Goal: Complete application form

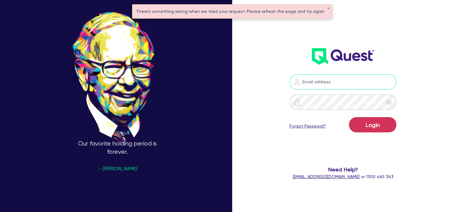
click at [334, 82] on input "email" at bounding box center [343, 82] width 107 height 15
type input "alyssa.baird@quest.finance"
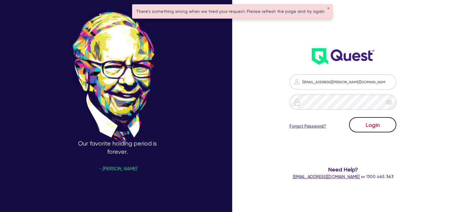
click at [371, 124] on button "Login" at bounding box center [372, 124] width 47 height 15
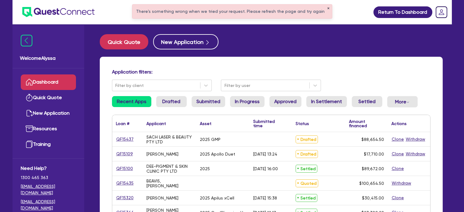
click at [327, 8] on button "✕" at bounding box center [328, 8] width 2 height 3
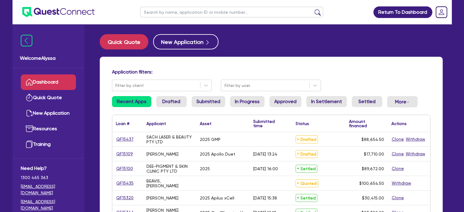
click at [188, 9] on input "text" at bounding box center [231, 12] width 183 height 11
type input "[PERSON_NAME]"
click at [313, 9] on button "submit" at bounding box center [318, 13] width 10 height 9
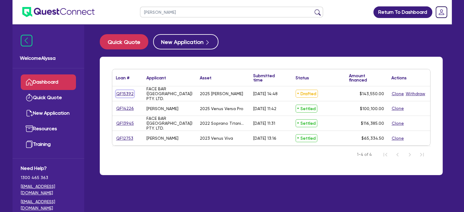
click at [122, 92] on link "QF15392" at bounding box center [125, 93] width 18 height 7
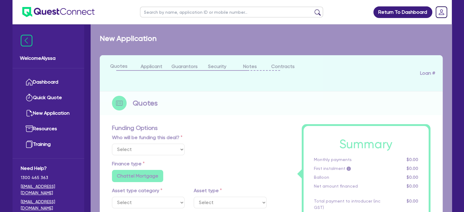
select select "Other"
select select "SECONDARY_ASSETS"
type input "2025"
type input "143,550"
type input "6"
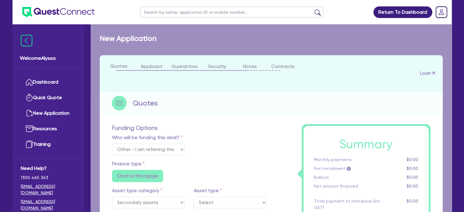
type input "8,613"
type input "6.99"
type input "649"
type input "900"
radio input "false"
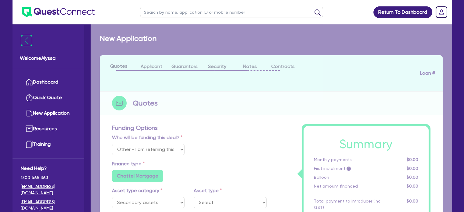
radio input "false"
select select "MEDICAL_DENTAL_LABORATORY_EQUIPMENT"
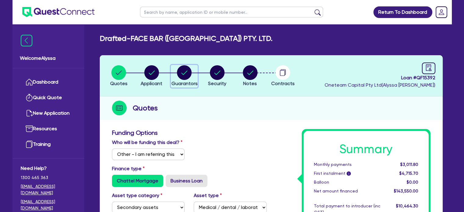
click at [181, 71] on circle "button" at bounding box center [184, 72] width 15 height 15
select select "MRS"
select select "TAS"
select select "MARRIED"
select select "PROPERTY"
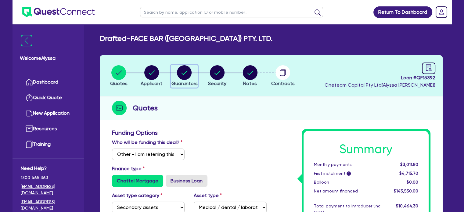
select select "INVESTMENT_PROPERTY"
select select "EQUIPMENT"
select select "MORTGAGE"
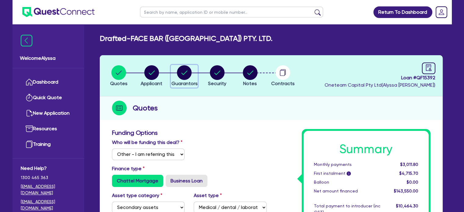
select select "CREDIT_CARD"
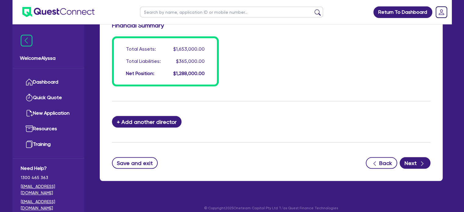
scroll to position [601, 0]
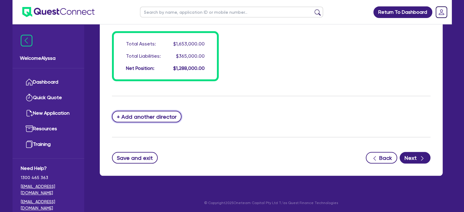
click at [148, 119] on button "+ Add another director" at bounding box center [147, 117] width 70 height 12
type input "0"
type input "0427844779"
type input "940000"
type input "500000"
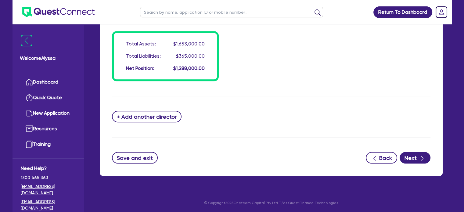
type input "63000"
type input "130000"
type input "20000"
type input "350000"
type input "3000"
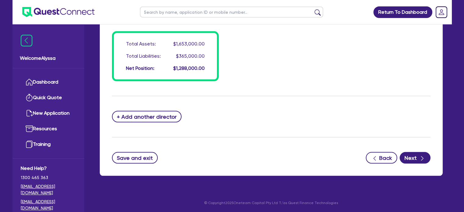
type input "15000"
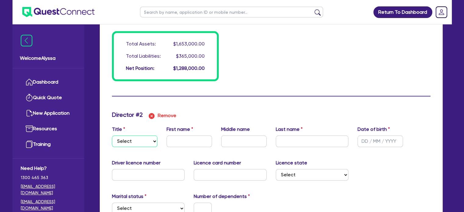
click at [134, 143] on select "Select Mr Mrs Ms Miss Dr" at bounding box center [135, 142] width 46 height 12
select select "MR"
click at [112, 136] on select "Select Mr Mrs Ms Miss Dr" at bounding box center [135, 142] width 46 height 12
type input "0"
type input "0427844779"
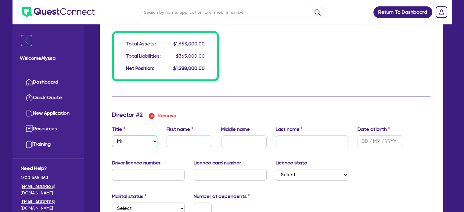
type input "940000"
type input "500000"
type input "63000"
type input "130000"
type input "20000"
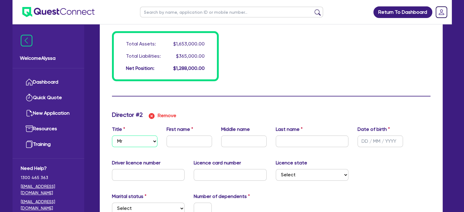
type input "350000"
type input "3000"
type input "15000"
type input "0"
type input "0427844779"
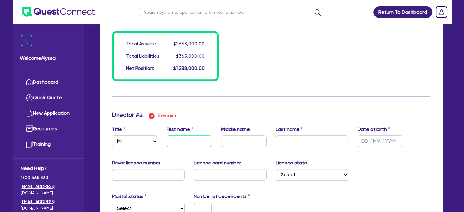
type input "940000"
type input "500000"
type input "63000"
type input "130000"
type input "20000"
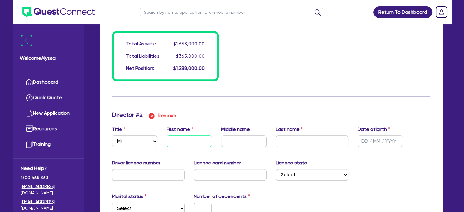
type input "350000"
type input "3000"
type input "15000"
type input "A"
type input "0"
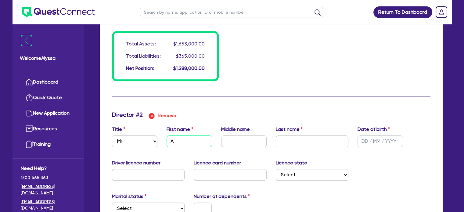
type input "0427844779"
type input "940000"
type input "500000"
type input "63000"
type input "130000"
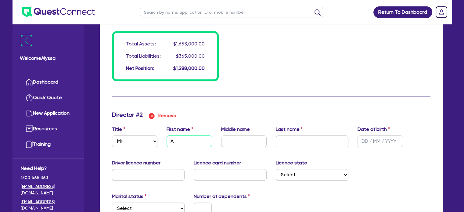
type input "20000"
type input "350000"
type input "3000"
type input "15000"
type input "An"
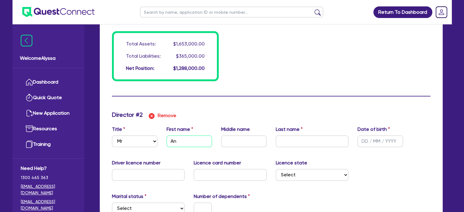
type input "0"
type input "0427844779"
type input "940000"
type input "500000"
type input "63000"
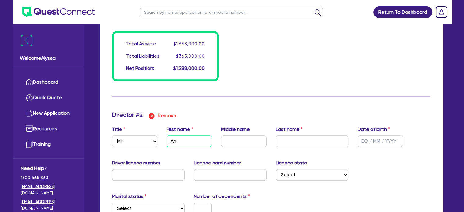
type input "130000"
type input "20000"
type input "350000"
type input "3000"
type input "15000"
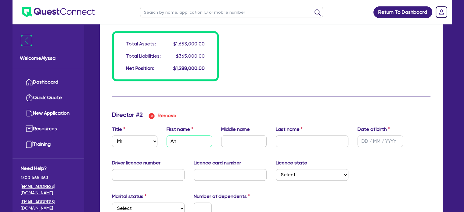
type input "And"
type input "0"
type input "0427844779"
type input "940000"
type input "500000"
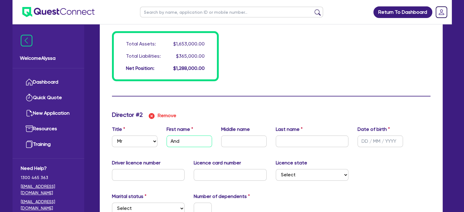
type input "63000"
type input "130000"
type input "20000"
type input "350000"
type input "3000"
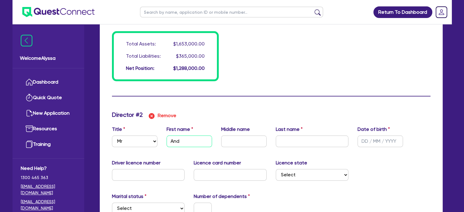
type input "15000"
type input "Andr"
type input "0"
type input "0427844779"
type input "940000"
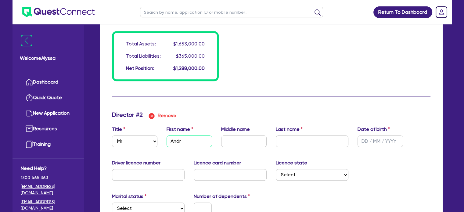
type input "500000"
type input "63000"
type input "130000"
type input "20000"
type input "350000"
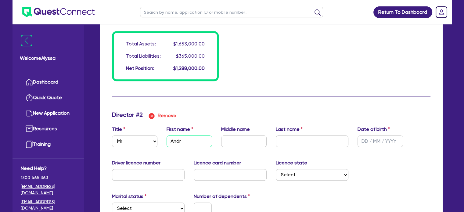
type input "3000"
type input "15000"
type input "Andre"
type input "0"
type input "0427844779"
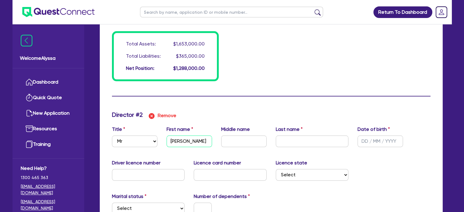
type input "940000"
type input "500000"
type input "63000"
type input "130000"
type input "20000"
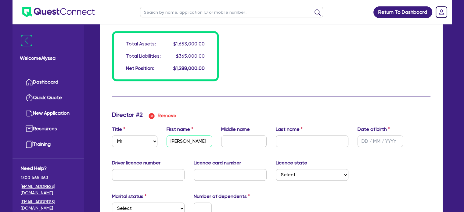
type input "350000"
type input "3000"
type input "15000"
type input "Andrew"
type input "0"
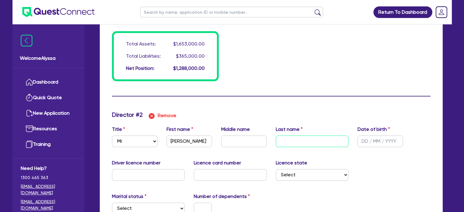
type input "0427844779"
type input "940000"
type input "500000"
type input "63000"
type input "130000"
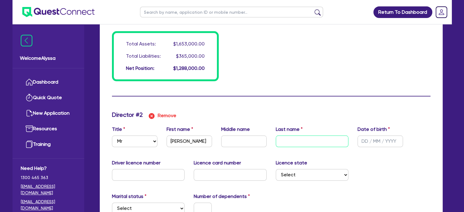
type input "20000"
type input "350000"
type input "3000"
type input "15000"
type input "R"
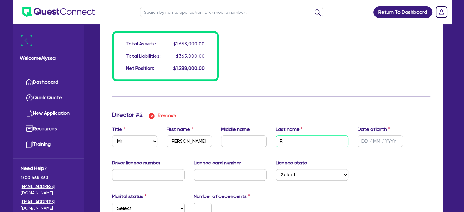
type input "0"
type input "0427844779"
type input "940000"
type input "500000"
type input "63000"
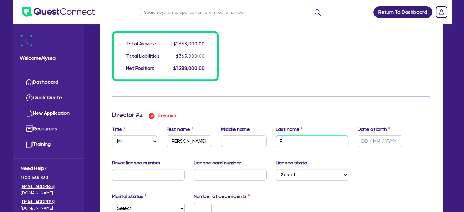
type input "130000"
type input "20000"
type input "350000"
type input "3000"
type input "15000"
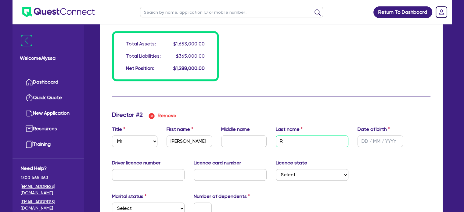
type input "Ra"
type input "0"
type input "0427844779"
type input "940000"
type input "500000"
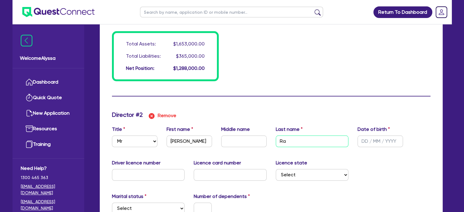
type input "63000"
type input "130000"
type input "20000"
type input "350000"
type input "3000"
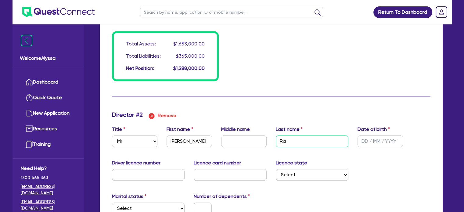
type input "15000"
type input "Ran"
type input "0"
type input "0427844779"
type input "940000"
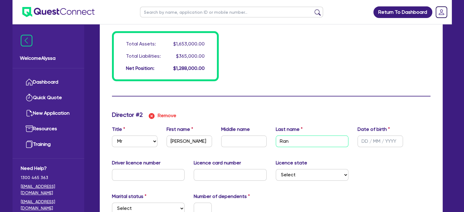
type input "500000"
type input "63000"
type input "130000"
type input "20000"
type input "350000"
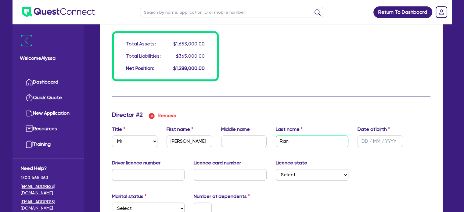
type input "3000"
type input "15000"
type input "Rand"
type input "0"
type input "0427 844 779"
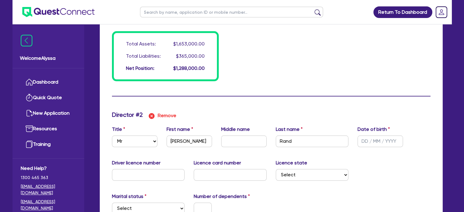
type input "940,000"
type input "500,000"
type input "63,000"
type input "130,000"
type input "20,000"
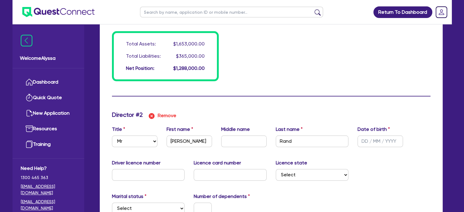
type input "350,000"
type input "3,000"
type input "15,000"
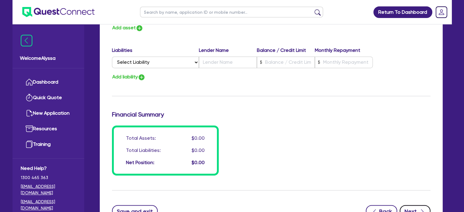
click at [417, 209] on button "Next" at bounding box center [415, 211] width 31 height 12
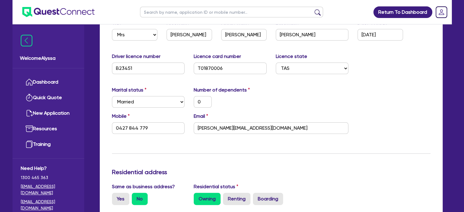
scroll to position [0, 0]
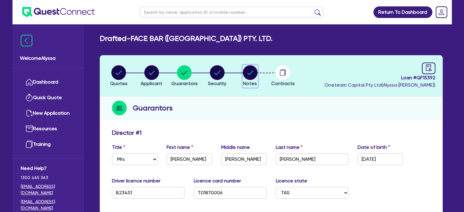
click at [248, 72] on circle "button" at bounding box center [250, 72] width 15 height 15
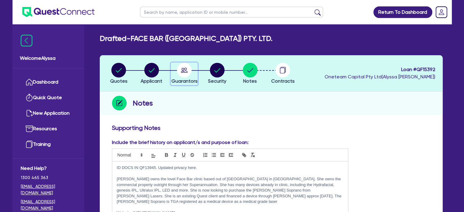
click at [185, 66] on circle "button" at bounding box center [184, 70] width 15 height 15
select select "MRS"
select select "TAS"
select select "MARRIED"
select select "PROPERTY"
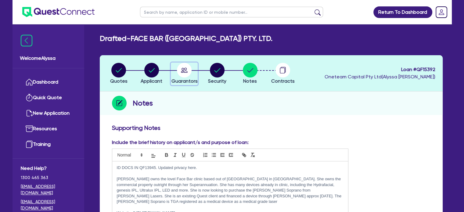
select select "INVESTMENT_PROPERTY"
select select "EQUIPMENT"
select select "MORTGAGE"
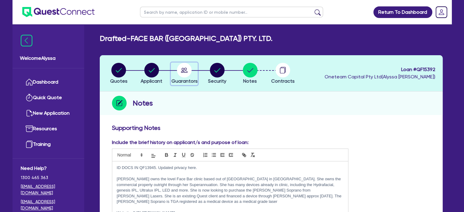
select select "CREDIT_CARD"
select select "MR"
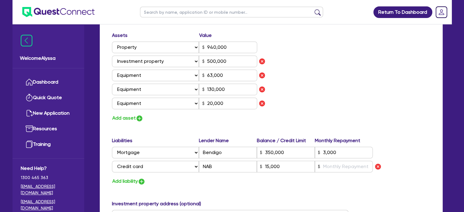
scroll to position [371, 0]
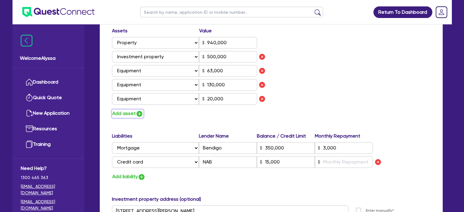
click at [139, 112] on img "button" at bounding box center [139, 113] width 7 height 7
type input "0"
type input "0427 844 779"
type input "940,000"
type input "500,000"
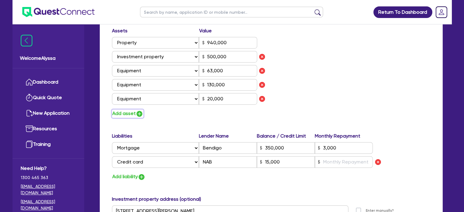
type input "63,000"
type input "130,000"
type input "20,000"
type input "350,000"
type input "3,000"
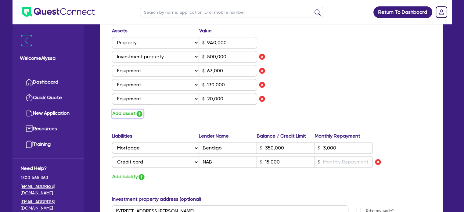
type input "15,000"
type input "0"
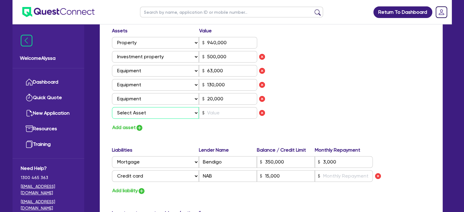
click at [139, 112] on select "Select Asset Cash Property Investment property Vehicle Truck Trailer Equipment …" at bounding box center [155, 113] width 87 height 12
select select "EQUIPMENT"
click at [112, 107] on select "Select Asset Cash Property Investment property Vehicle Truck Trailer Equipment …" at bounding box center [155, 113] width 87 height 12
type input "0"
type input "0427 844 779"
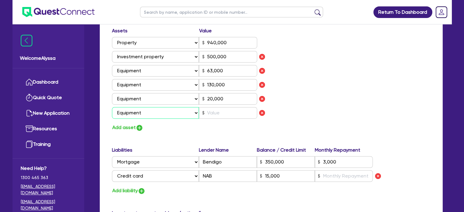
type input "940,000"
type input "500,000"
type input "63,000"
type input "130,000"
type input "20,000"
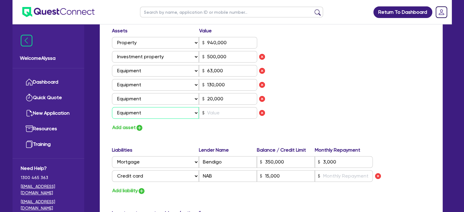
type input "350,000"
type input "3,000"
type input "15,000"
type input "0"
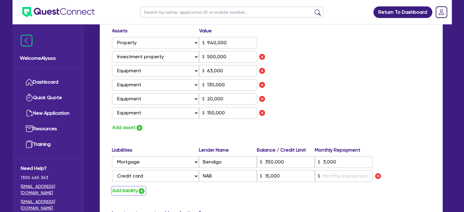
click at [140, 188] on img "button" at bounding box center [141, 191] width 7 height 7
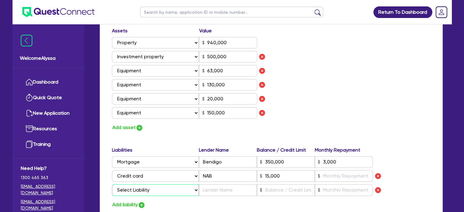
click at [136, 187] on select "Select Liability Credit card Mortgage Investment property loan Vehicle loan Tru…" at bounding box center [155, 190] width 87 height 12
click at [112, 184] on select "Select Liability Credit card Mortgage Investment property loan Vehicle loan Tru…" at bounding box center [155, 190] width 87 height 12
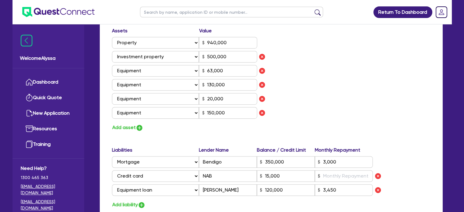
click at [356, 118] on div "Assets Value Select Asset Cash Property Investment property Vehicle Truck Trail…" at bounding box center [271, 79] width 328 height 105
click at [337, 173] on input "text" at bounding box center [344, 176] width 58 height 12
click at [322, 122] on div "Assets Value Select Asset Cash Property Investment property Vehicle Truck Trail…" at bounding box center [271, 79] width 328 height 105
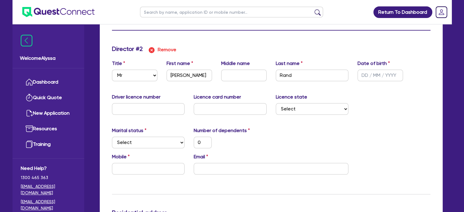
scroll to position [720, 0]
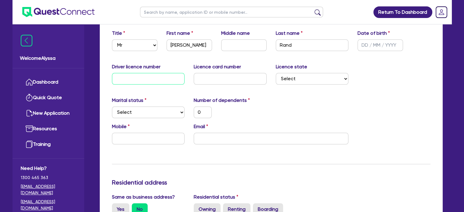
click at [124, 78] on input "text" at bounding box center [148, 79] width 73 height 12
click at [233, 41] on input "text" at bounding box center [244, 45] width 46 height 12
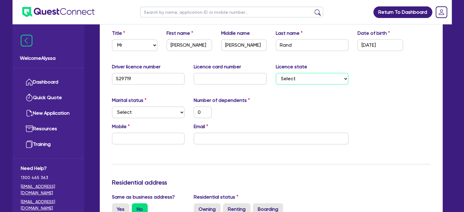
click at [313, 77] on select "Select NSW VIC QLD TAS ACT SA NT WA" at bounding box center [312, 79] width 73 height 12
click at [283, 75] on select "Select NSW VIC QLD TAS ACT SA NT WA" at bounding box center [312, 79] width 73 height 12
click at [276, 73] on select "Select NSW VIC QLD TAS ACT SA NT WA" at bounding box center [312, 79] width 73 height 12
click at [207, 78] on input "text" at bounding box center [230, 79] width 73 height 12
click at [133, 115] on select "Select Single Married De Facto / Partner" at bounding box center [148, 113] width 73 height 12
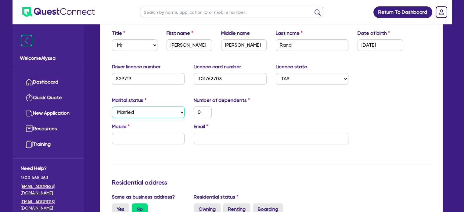
click at [112, 107] on select "Select Single Married De Facto / Partner" at bounding box center [148, 113] width 73 height 12
click at [198, 138] on input "email" at bounding box center [271, 139] width 155 height 12
paste input "andrewrand8@gmail.com"
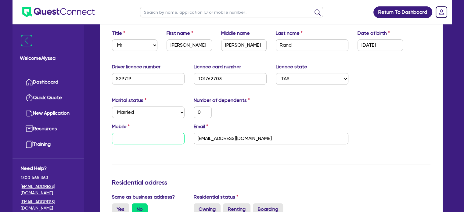
click at [129, 136] on input "text" at bounding box center [148, 139] width 73 height 12
paste input "0439 815 076"
click at [301, 182] on h3 "Residential address" at bounding box center [271, 182] width 319 height 7
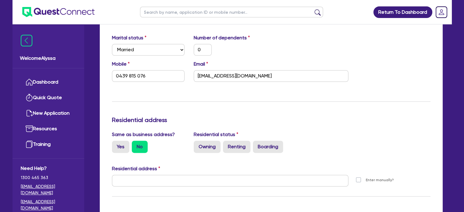
scroll to position [784, 0]
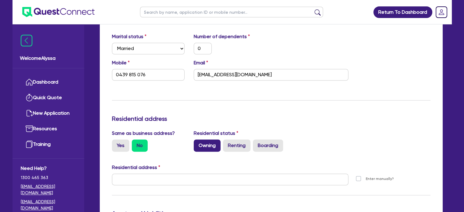
click at [206, 143] on label "Owning" at bounding box center [207, 146] width 27 height 12
click at [198, 143] on input "Owning" at bounding box center [196, 142] width 4 height 4
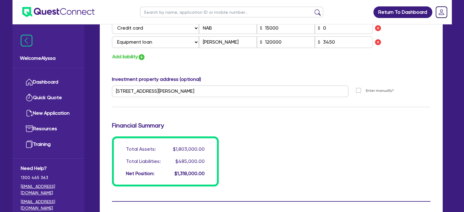
scroll to position [489, 0]
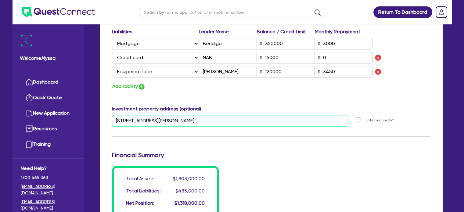
drag, startPoint x: 209, startPoint y: 123, endPoint x: 100, endPoint y: 123, distance: 109.3
click at [100, 123] on div "Update residential status for Director #1 Boarding is only acceptable when the …" at bounding box center [271, 191] width 343 height 1119
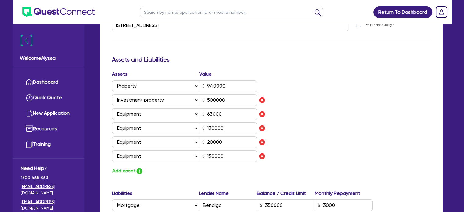
scroll to position [234, 0]
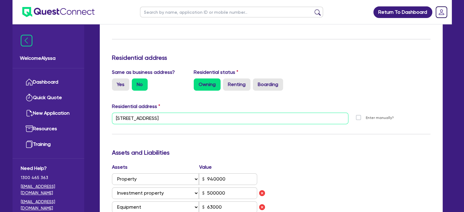
drag, startPoint x: 201, startPoint y: 122, endPoint x: 107, endPoint y: 118, distance: 93.8
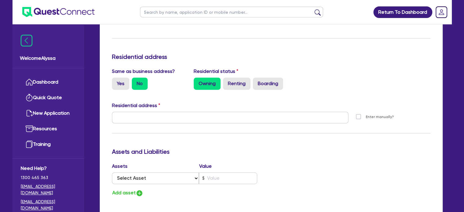
scroll to position [847, 0]
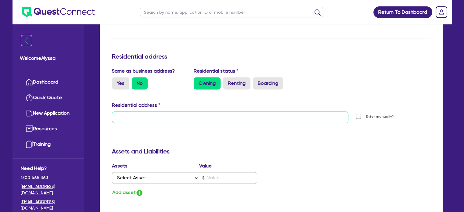
click at [149, 119] on input "text" at bounding box center [230, 117] width 237 height 12
paste input "99 North St Devonport TAS 7310"
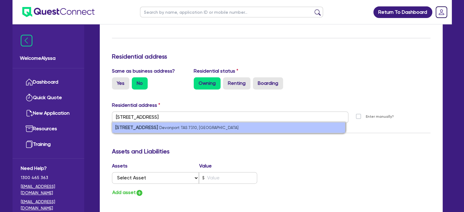
click at [198, 128] on li "99 North St Devonport TAS 7310, Australia" at bounding box center [228, 127] width 233 height 10
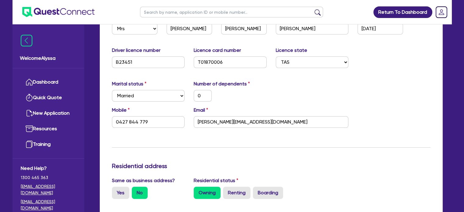
scroll to position [0, 0]
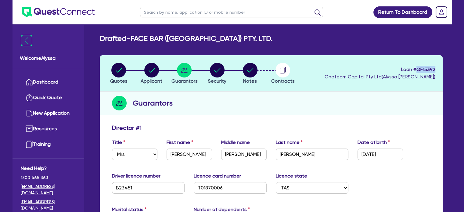
drag, startPoint x: 436, startPoint y: 73, endPoint x: 417, endPoint y: 71, distance: 19.1
click at [417, 71] on header "Quotes Applicant Guarantors Security Notes Contracts Loan # QF15392 Oneteam Cap…" at bounding box center [271, 73] width 343 height 36
copy span "QF15392"
click at [281, 72] on circle "button" at bounding box center [283, 70] width 15 height 15
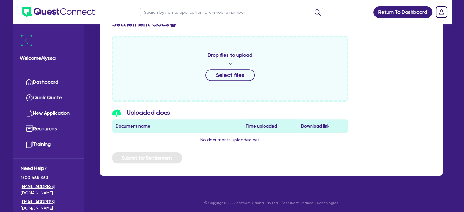
scroll to position [53, 0]
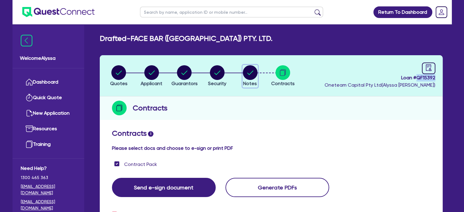
click at [250, 78] on circle "button" at bounding box center [250, 72] width 15 height 15
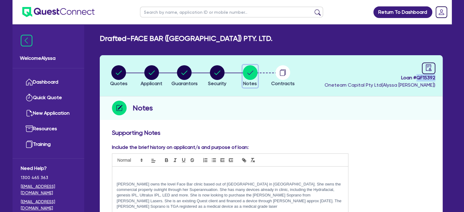
scroll to position [74, 0]
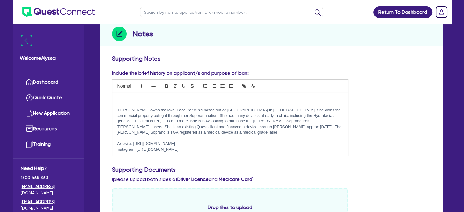
drag, startPoint x: 173, startPoint y: 137, endPoint x: 133, endPoint y: 136, distance: 39.7
click at [133, 141] on p "Website: https://facebar.net.au/" at bounding box center [230, 143] width 227 height 5
drag, startPoint x: 219, startPoint y: 144, endPoint x: 137, endPoint y: 145, distance: 82.5
click at [137, 147] on p "Instagram: https://www.instagram.com/face_bar/?hl=en" at bounding box center [230, 149] width 227 height 5
copy p "https://www.instagram.com/face_bar/?hl=en"
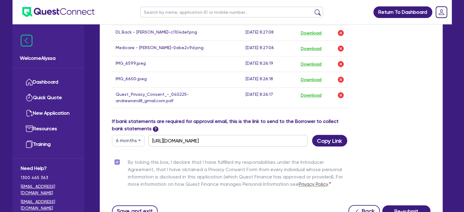
scroll to position [387, 0]
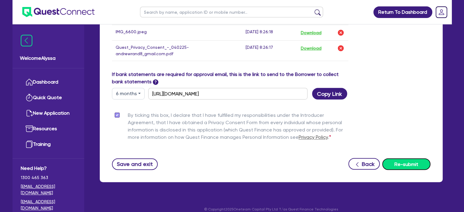
click at [410, 158] on button "Re-submit" at bounding box center [407, 164] width 48 height 12
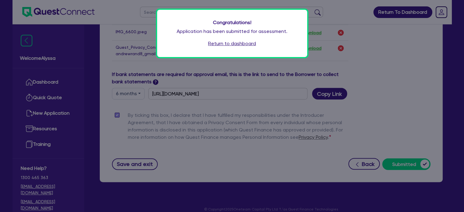
click at [226, 46] on link "Return to dashboard" at bounding box center [232, 43] width 48 height 7
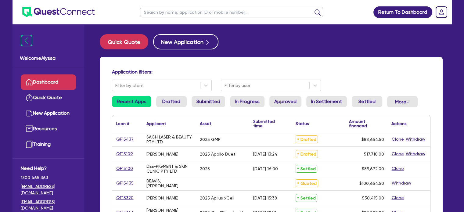
click at [183, 13] on input "text" at bounding box center [231, 12] width 183 height 11
type input "[PERSON_NAME]"
click at [313, 9] on button "submit" at bounding box center [318, 13] width 10 height 9
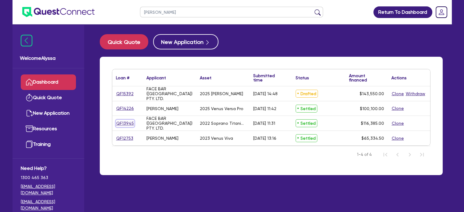
click at [119, 123] on link "QF13945" at bounding box center [125, 123] width 18 height 7
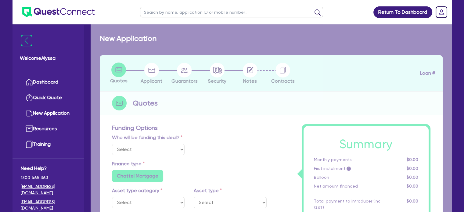
select select "Other"
select select "TERTIARY_ASSETS"
type input "2022"
radio input "true"
type input "121,000"
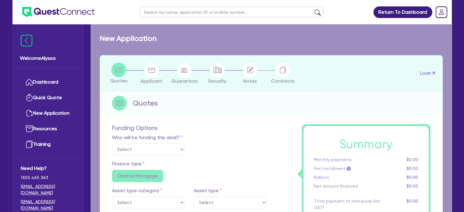
type input "5,000"
type input "3.60"
type input "4,200"
type input "10.5"
type input "350"
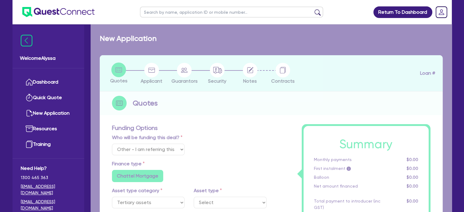
radio input "true"
select select "BEAUTY_EQUIPMENT"
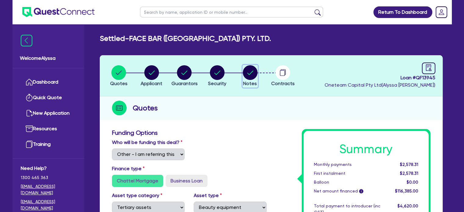
click at [250, 79] on circle "button" at bounding box center [250, 72] width 15 height 15
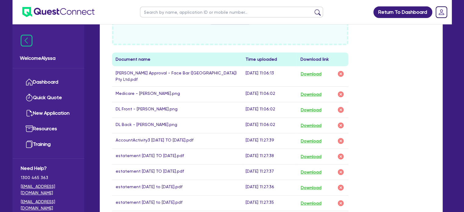
scroll to position [272, 0]
click at [314, 106] on button "Download" at bounding box center [311, 110] width 21 height 8
click at [307, 121] on button "Download" at bounding box center [311, 125] width 21 height 8
click at [307, 90] on button "Download" at bounding box center [311, 94] width 21 height 8
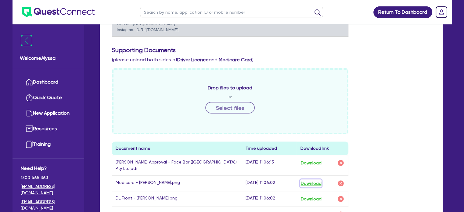
scroll to position [0, 0]
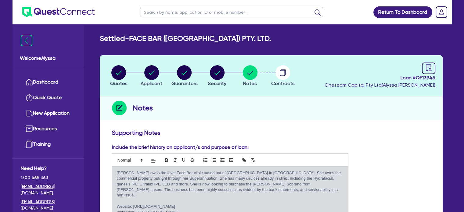
click at [167, 11] on input "text" at bounding box center [231, 12] width 183 height 11
type input "face bar"
click button "submit" at bounding box center [318, 13] width 10 height 9
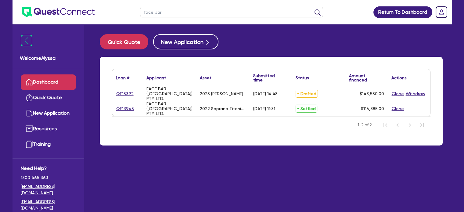
click at [127, 90] on div "QF15392" at bounding box center [127, 93] width 31 height 15
click at [120, 94] on link "QF15392" at bounding box center [125, 93] width 18 height 7
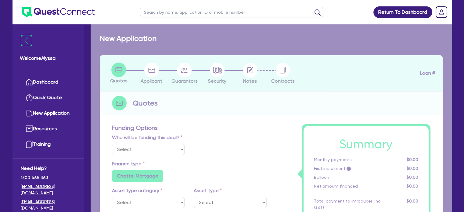
select select "Other"
select select "SECONDARY_ASSETS"
type input "2025"
type input "143,550"
type input "6"
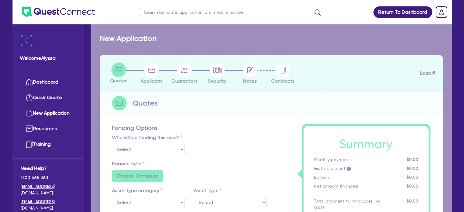
type input "8,613"
type input "6.99"
type input "649"
type input "900"
radio input "false"
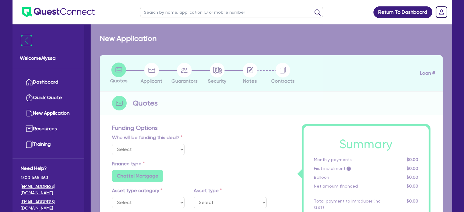
radio input "false"
select select "MEDICAL_DENTAL_LABORATORY_EQUIPMENT"
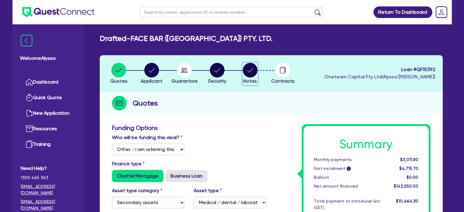
click at [248, 71] on icon "button" at bounding box center [250, 70] width 6 height 4
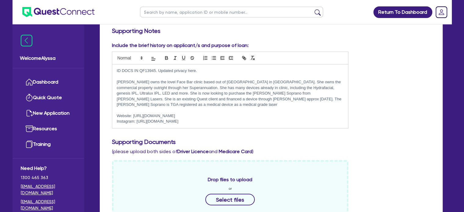
scroll to position [97, 0]
drag, startPoint x: 195, startPoint y: 73, endPoint x: 70, endPoint y: 66, distance: 125.4
click at [70, 66] on div "Welcome Alyssa Dashboard Quick Quote New Application Ref Company Ref Salesperso…" at bounding box center [233, 180] width 440 height 555
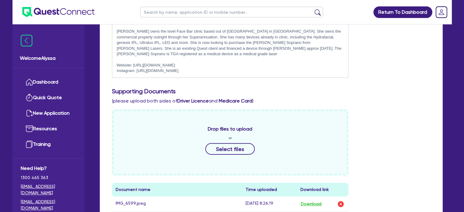
scroll to position [148, 0]
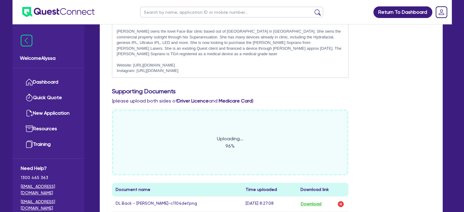
click at [384, 180] on div "Uploading... 96% Document name Time uploaded Download link DL Back - Carla Emma…" at bounding box center [271, 200] width 328 height 180
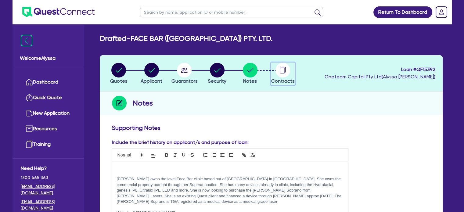
click at [286, 72] on circle "button" at bounding box center [283, 70] width 15 height 15
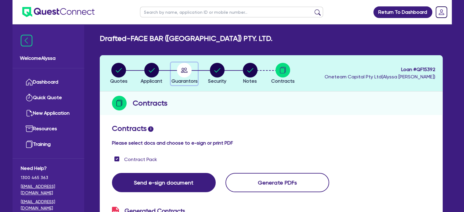
click at [179, 75] on icon "button" at bounding box center [184, 70] width 15 height 15
select select "MRS"
select select "TAS"
select select "MARRIED"
select select "PROPERTY"
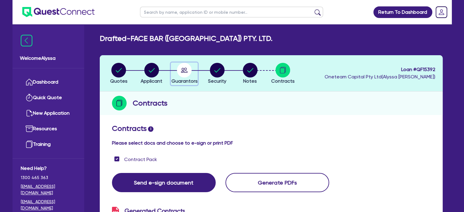
select select "INVESTMENT_PROPERTY"
select select "EQUIPMENT"
select select "MORTGAGE"
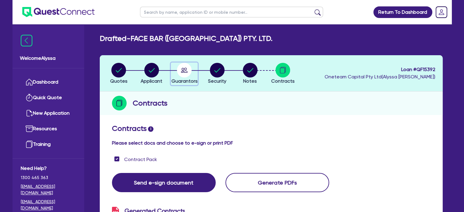
select select "CREDIT_CARD"
select select "MR"
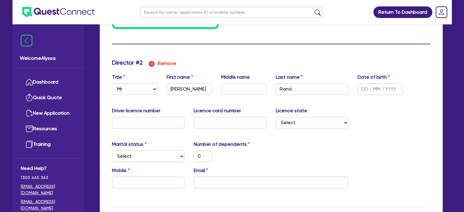
scroll to position [658, 0]
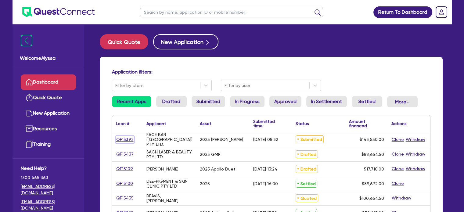
click at [128, 138] on link "QF15392" at bounding box center [125, 139] width 18 height 7
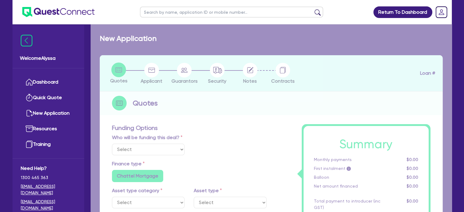
select select "Other"
select select "SECONDARY_ASSETS"
type input "2025"
type input "143,550"
type input "6"
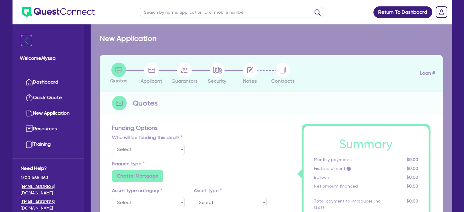
type input "8,613"
type input "6.99"
type input "649"
type input "900"
radio input "false"
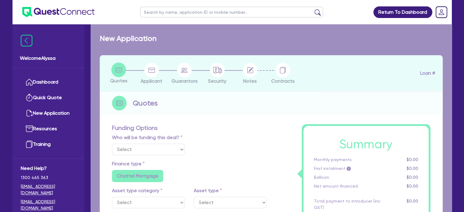
radio input "false"
select select "MEDICAL_DENTAL_LABORATORY_EQUIPMENT"
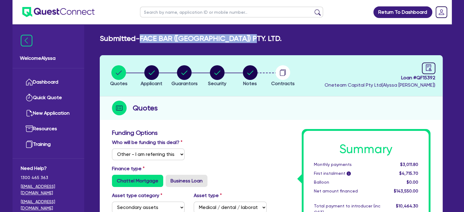
drag, startPoint x: 253, startPoint y: 40, endPoint x: 141, endPoint y: 39, distance: 112.4
click at [141, 39] on div "Submitted - FACE BAR (AUSTRALIA) PTY. LTD." at bounding box center [271, 38] width 352 height 9
copy h2 "FACE BAR ([GEOGRAPHIC_DATA]) PTY. LTD."
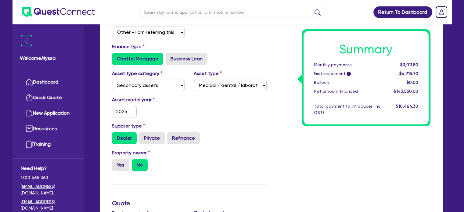
scroll to position [249, 0]
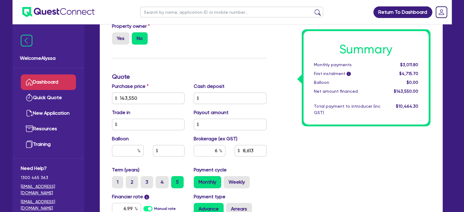
click at [56, 77] on link "Dashboard" at bounding box center [48, 83] width 55 height 16
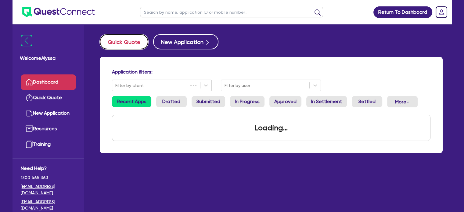
click at [124, 42] on button "Quick Quote" at bounding box center [124, 41] width 49 height 15
select select "Other"
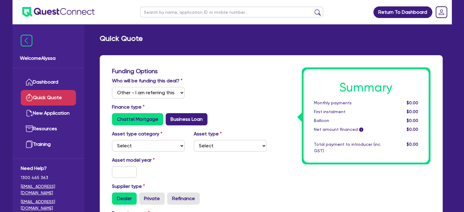
click at [185, 119] on label "Business Loan" at bounding box center [187, 119] width 42 height 12
click at [170, 117] on input "Business Loan" at bounding box center [168, 115] width 4 height 4
radio input "true"
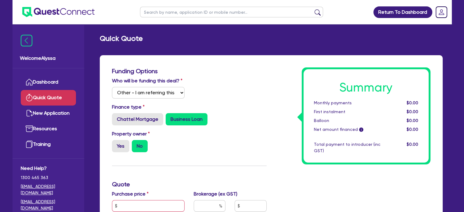
scroll to position [51, 0]
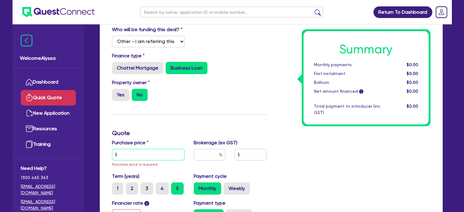
click at [143, 155] on input "text" at bounding box center [148, 155] width 73 height 12
paste input "59,796"
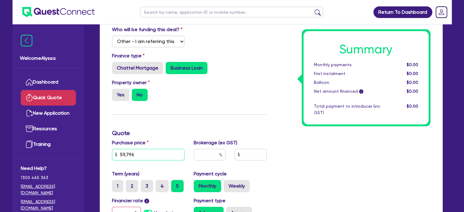
type input "59,796"
click at [213, 155] on input "text" at bounding box center [210, 155] width 32 height 12
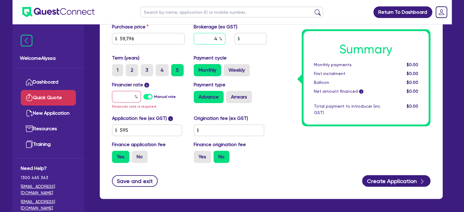
scroll to position [168, 0]
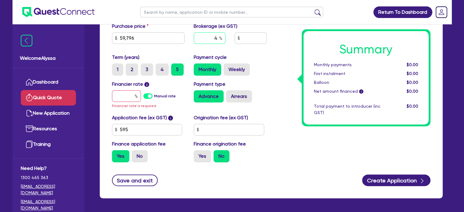
type input "4"
click at [120, 95] on input "text" at bounding box center [126, 96] width 29 height 12
type input "1"
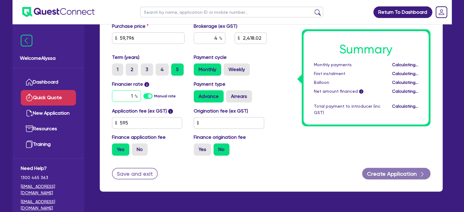
type input "2,418.02"
type input "10"
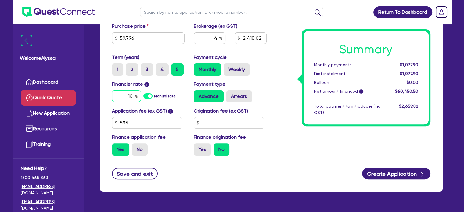
type input "2,418.02"
type input "10."
type input "2,418.02"
type input "10.5"
type input "2,418.02"
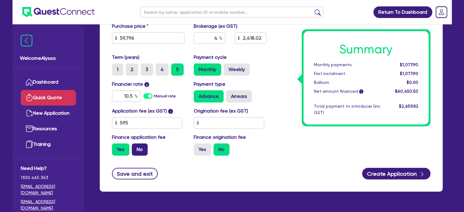
click at [138, 147] on label "No" at bounding box center [140, 150] width 16 height 12
click at [136, 147] on input "No" at bounding box center [134, 146] width 4 height 4
radio input "true"
click at [296, 156] on div "Summary Monthly payments $1,330.17 First instalment i $1,984.67 Balloon $0.00 N…" at bounding box center [353, 30] width 164 height 261
click at [295, 155] on div "Summary Monthly payments $1,330.17 First instalment i $1,984.67 Balloon $0.00 N…" at bounding box center [353, 30] width 164 height 261
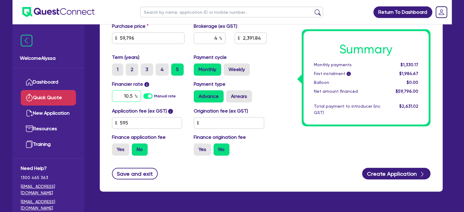
click at [126, 95] on input "10.5" at bounding box center [126, 96] width 29 height 12
type input "2,391.84"
type input "7"
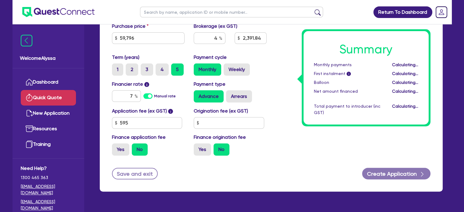
click at [286, 139] on div "Summary Monthly payments Calculating... First instalment i Calculating... Ballo…" at bounding box center [353, 30] width 164 height 261
type input "2,391.84"
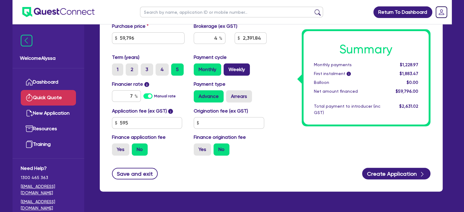
click at [233, 69] on label "Weekly" at bounding box center [237, 70] width 26 height 12
click at [228, 67] on input "Weekly" at bounding box center [226, 66] width 4 height 4
radio input "true"
type input "2,391.84"
click at [203, 70] on label "Monthly" at bounding box center [207, 70] width 27 height 12
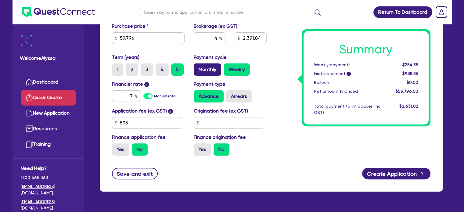
click at [198, 67] on input "Monthly" at bounding box center [196, 66] width 4 height 4
radio input "true"
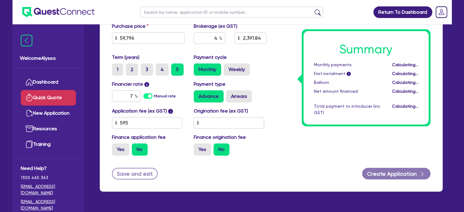
type input "2,391.84"
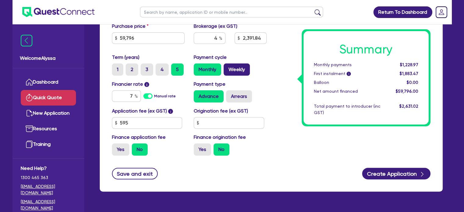
click at [233, 70] on label "Weekly" at bounding box center [237, 70] width 26 height 12
click at [228, 67] on input "Weekly" at bounding box center [226, 66] width 4 height 4
radio input "true"
type input "2,391.84"
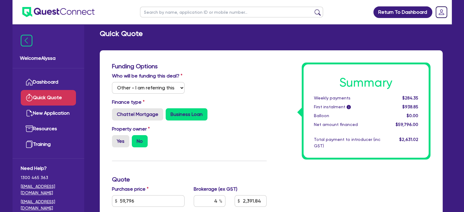
scroll to position [0, 0]
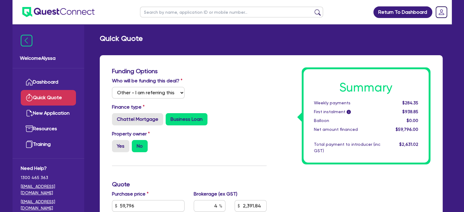
click at [160, 12] on input "text" at bounding box center [231, 12] width 183 height 11
type input "a"
type input "[PERSON_NAME]"
click button "submit" at bounding box center [318, 13] width 10 height 9
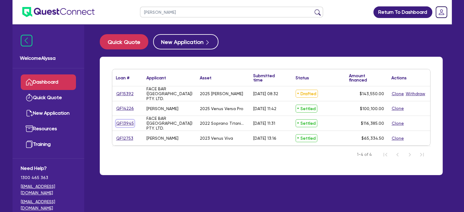
click at [126, 122] on link "QF13945" at bounding box center [125, 123] width 18 height 7
select select "Other"
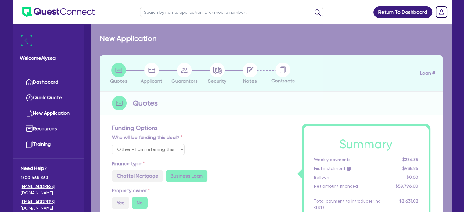
radio input "true"
select select "TERTIARY_ASSETS"
type input "2022"
radio input "true"
type input "121,000"
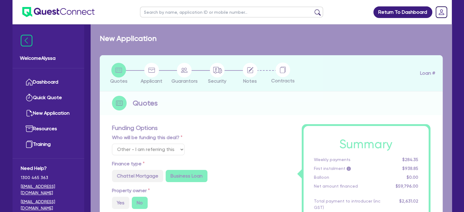
type input "5,000"
type input "3.60"
type input "4,200"
radio input "true"
type input "10.5"
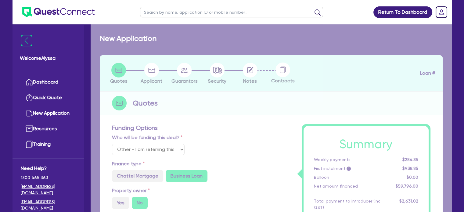
type input "350"
radio input "true"
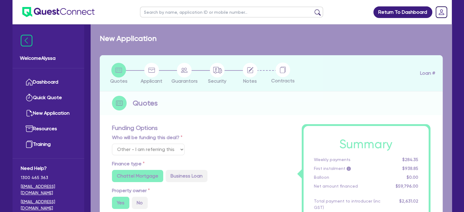
select select "BEAUTY_EQUIPMENT"
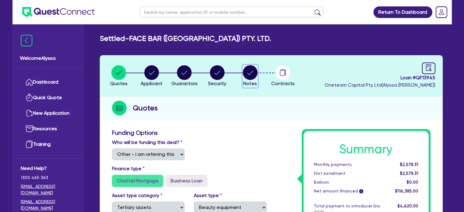
click at [252, 69] on circle "button" at bounding box center [250, 72] width 15 height 15
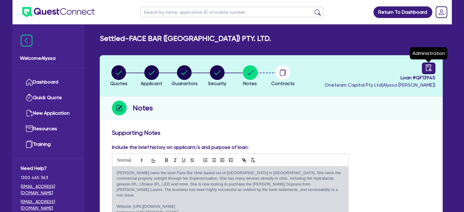
click at [431, 72] on div at bounding box center [428, 69] width 13 height 12
select select "SETTLED"
select select "Grenke"
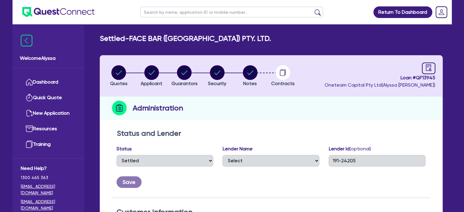
click at [155, 14] on input "text" at bounding box center [231, 12] width 183 height 11
type input "d"
type input "face bar"
click button "submit" at bounding box center [318, 13] width 10 height 9
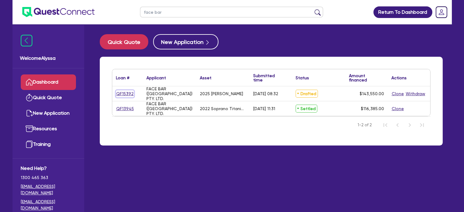
click at [122, 92] on link "QF15392" at bounding box center [125, 93] width 18 height 7
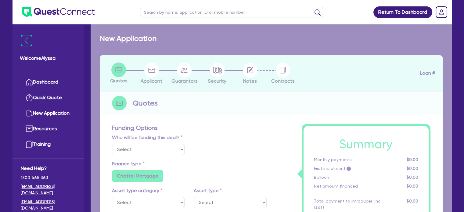
select select "Other"
select select "SECONDARY_ASSETS"
type input "2025"
type input "143,550"
type input "6"
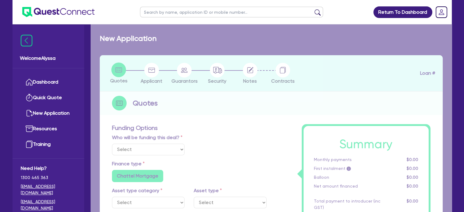
type input "8,613"
type input "6.99"
type input "649"
type input "900"
radio input "false"
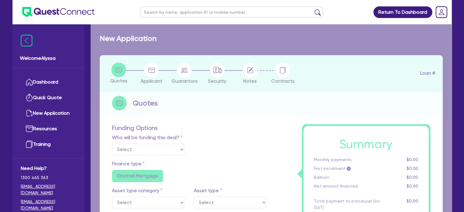
radio input "false"
select select "MEDICAL_DENTAL_LABORATORY_EQUIPMENT"
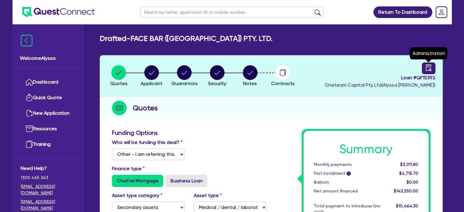
click at [428, 73] on div at bounding box center [428, 69] width 13 height 12
select select "DRAFTED_AMENDED"
select select "Other"
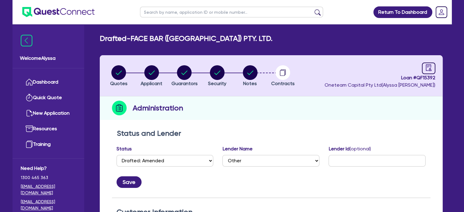
scroll to position [150, 0]
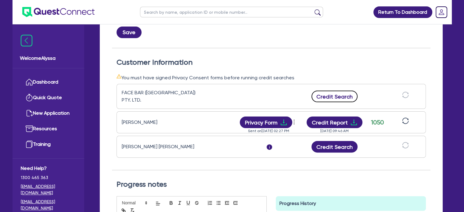
click at [336, 95] on button "Credit Search" at bounding box center [335, 97] width 46 height 12
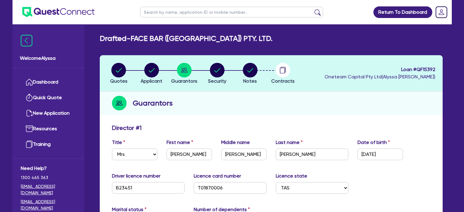
select select "MRS"
select select "TAS"
select select "MARRIED"
select select "PROPERTY"
select select "INVESTMENT_PROPERTY"
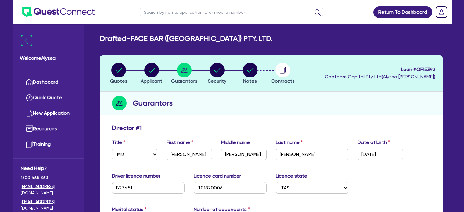
select select "EQUIPMENT"
select select "MORTGAGE"
select select "CREDIT_CARD"
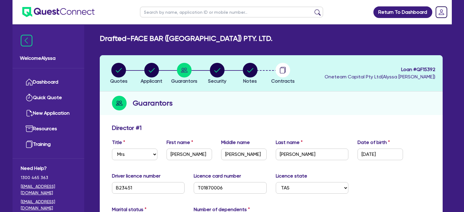
select select "MR"
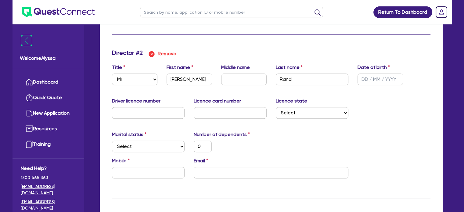
click at [164, 9] on input "text" at bounding box center [231, 12] width 183 height 11
type input "c"
type input "[PERSON_NAME]"
click button "submit" at bounding box center [318, 13] width 10 height 9
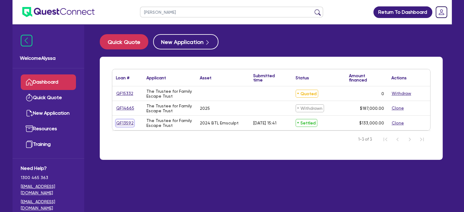
click at [119, 121] on link "QF13592" at bounding box center [125, 123] width 18 height 7
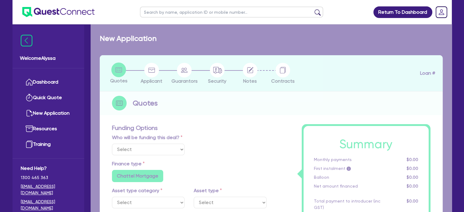
select select
select select "TERTIARY_ASSETS"
type input "2024"
radio input "true"
type input "143,000"
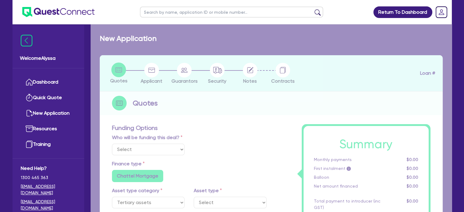
type input "10,000"
type input "11"
radio input "false"
select select "BEAUTY_EQUIPMENT"
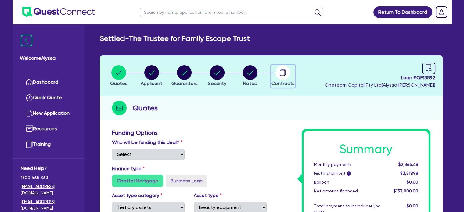
click at [281, 68] on circle "button" at bounding box center [283, 72] width 15 height 15
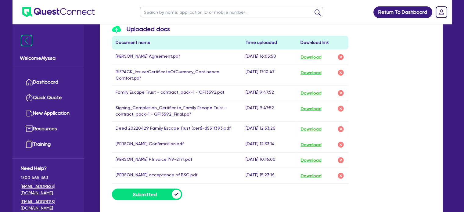
scroll to position [346, 0]
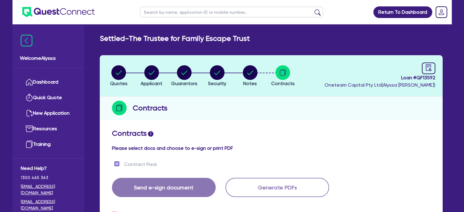
scroll to position [346, 0]
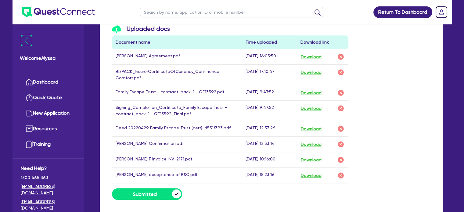
click at [175, 12] on input "text" at bounding box center [231, 12] width 183 height 11
type input "[PERSON_NAME]"
click button "submit" at bounding box center [318, 13] width 10 height 9
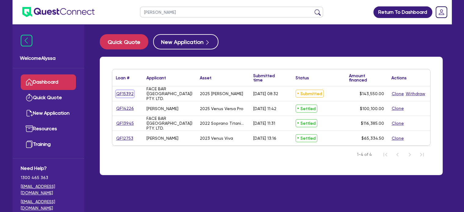
click at [125, 93] on link "QF15392" at bounding box center [125, 93] width 18 height 7
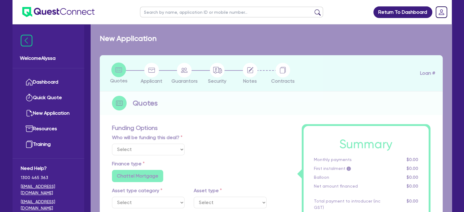
select select "Other"
select select "SECONDARY_ASSETS"
type input "2025"
type input "143,550"
type input "6"
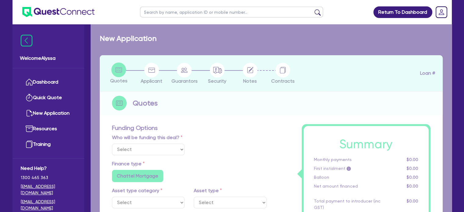
type input "8,613"
type input "6.99"
type input "649"
type input "900"
radio input "false"
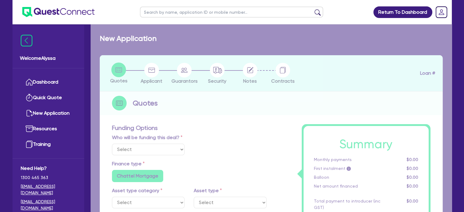
radio input "false"
select select "MEDICAL_DENTAL_LABORATORY_EQUIPMENT"
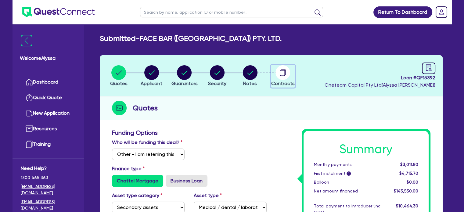
click at [279, 77] on circle "button" at bounding box center [283, 72] width 15 height 15
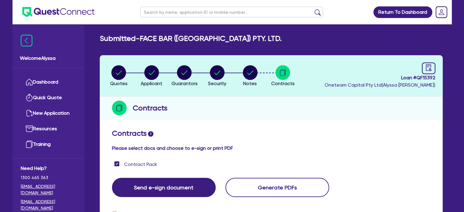
click at [197, 9] on input "text" at bounding box center [231, 12] width 183 height 11
type input "[PERSON_NAME]"
click button "submit" at bounding box center [318, 13] width 10 height 9
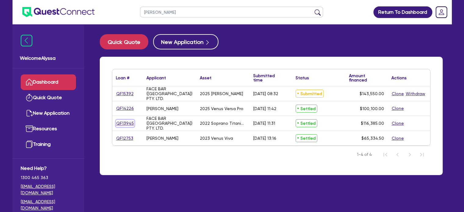
click at [121, 120] on link "QF13945" at bounding box center [125, 123] width 18 height 7
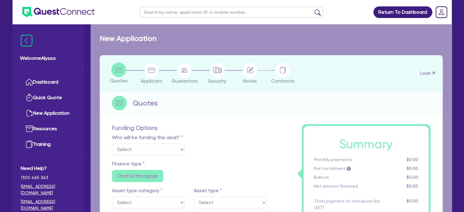
select select "Other"
select select "TERTIARY_ASSETS"
type input "2022"
radio input "true"
type input "121,000"
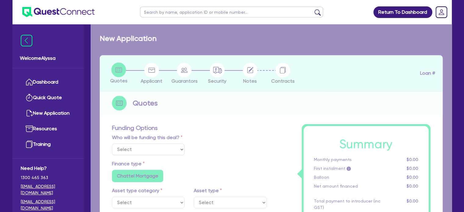
type input "5,000"
type input "3.60"
type input "4,200"
type input "10.5"
type input "350"
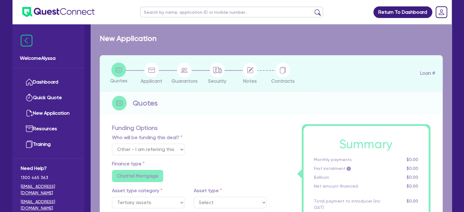
radio input "true"
select select "BEAUTY_EQUIPMENT"
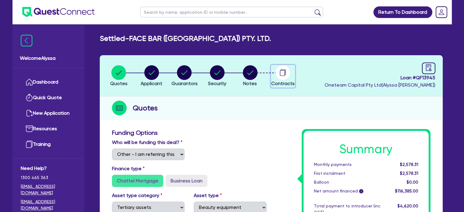
click at [282, 73] on circle "button" at bounding box center [283, 72] width 15 height 15
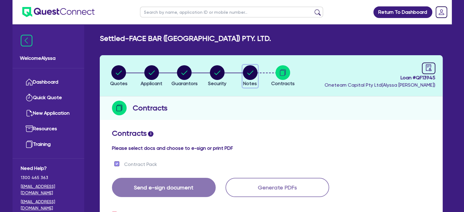
click at [250, 72] on circle "button" at bounding box center [250, 72] width 15 height 15
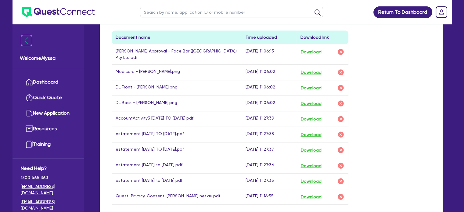
scroll to position [294, 0]
click at [312, 130] on button "Download" at bounding box center [311, 134] width 21 height 8
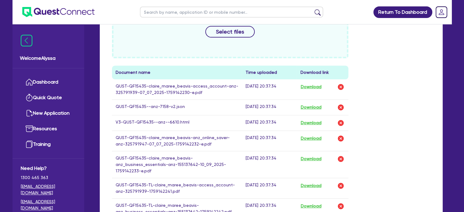
scroll to position [258, 0]
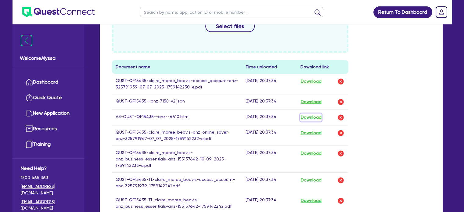
click at [309, 117] on button "Download" at bounding box center [311, 118] width 21 height 8
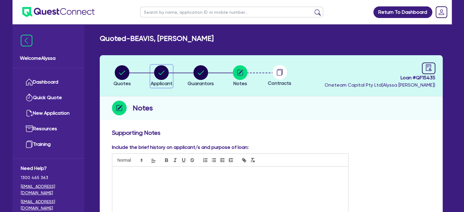
click at [159, 73] on icon "button" at bounding box center [162, 73] width 6 height 4
select select "SOLE_TRADER"
select select "HEALTH_BEAUTY"
select select "OTHER_HEALTH_BEAUTY"
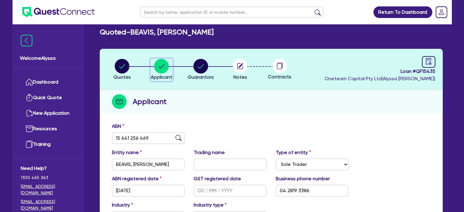
scroll to position [7, 0]
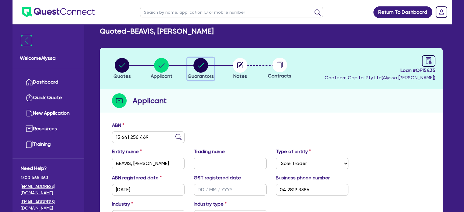
click at [199, 66] on icon "button" at bounding box center [201, 65] width 6 height 4
select select "MRS"
select select "VIC"
select select "MARRIED"
select select "VEHICLE"
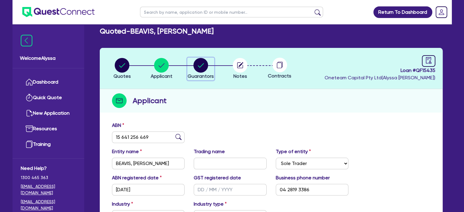
select select "VEHICLE"
select select "PROPERTY"
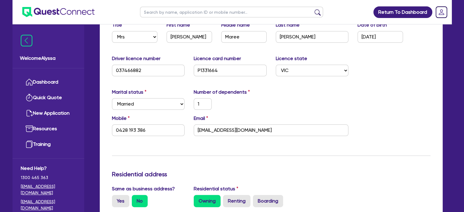
scroll to position [130, 0]
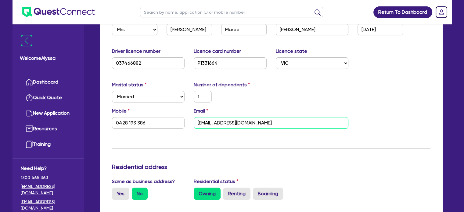
drag, startPoint x: 262, startPoint y: 121, endPoint x: 194, endPoint y: 117, distance: 68.2
click at [194, 117] on input "[EMAIL_ADDRESS][DOMAIN_NAME]" at bounding box center [271, 123] width 155 height 12
drag, startPoint x: 154, startPoint y: 123, endPoint x: 102, endPoint y: 115, distance: 52.4
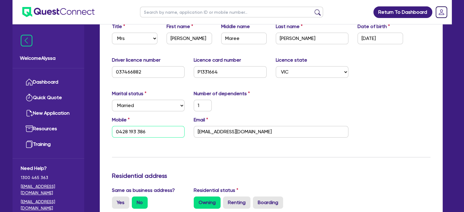
scroll to position [0, 0]
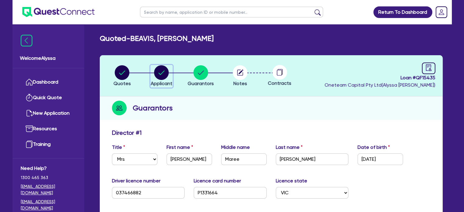
click at [160, 70] on circle "button" at bounding box center [161, 72] width 15 height 15
select select "SOLE_TRADER"
select select "HEALTH_BEAUTY"
select select "OTHER_HEALTH_BEAUTY"
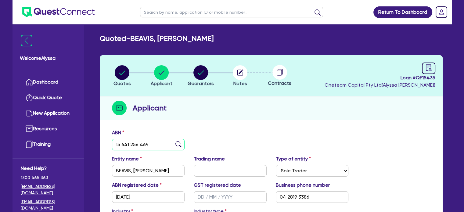
drag, startPoint x: 149, startPoint y: 146, endPoint x: 94, endPoint y: 134, distance: 55.7
click at [94, 134] on div "Quoted - BEAVIS, [PERSON_NAME] Quotes Applicant [GEOGRAPHIC_DATA] Notes Contrac…" at bounding box center [272, 164] width 362 height 260
click at [248, 74] on button "Notes" at bounding box center [240, 76] width 15 height 23
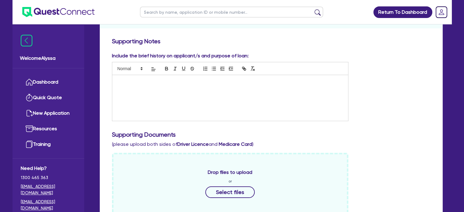
scroll to position [86, 0]
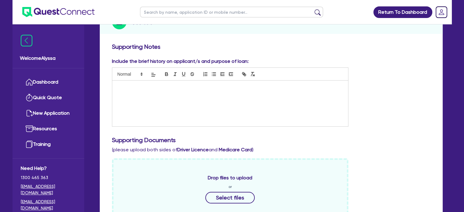
click at [155, 13] on input "text" at bounding box center [231, 12] width 183 height 11
type input "claire"
click button "submit" at bounding box center [318, 13] width 10 height 9
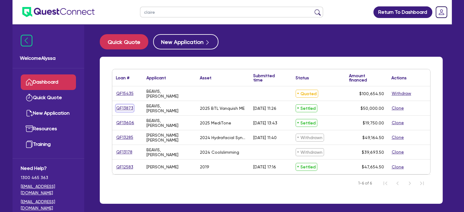
click at [123, 111] on link "QF13873" at bounding box center [125, 108] width 18 height 7
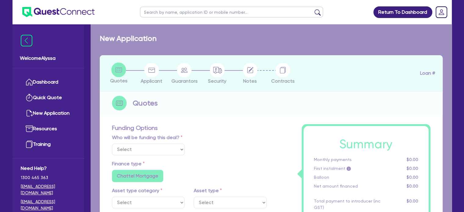
select select "Other"
select select "TERTIARY_ASSETS"
type input "2025"
type input "50,000"
type input "2.18"
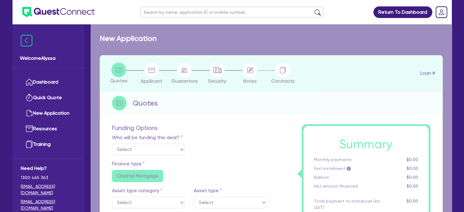
type input "1,090.91"
type input "11.95"
radio input "false"
type input "490.91"
type input "409.09"
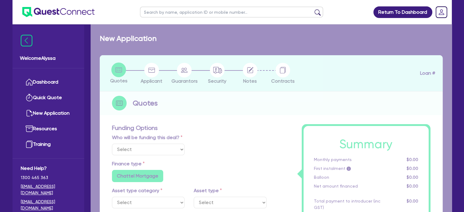
radio input "false"
select select "BEAUTY_EQUIPMENT"
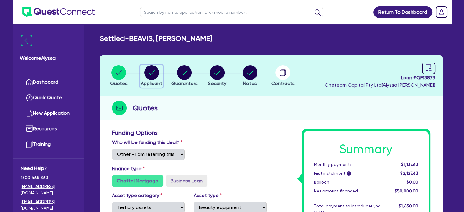
click at [151, 81] on span "Applicant" at bounding box center [152, 84] width 22 height 6
select select "SOLE_TRADER"
select select "HEALTH_BEAUTY"
select select "OTHER_HEALTH_BEAUTY"
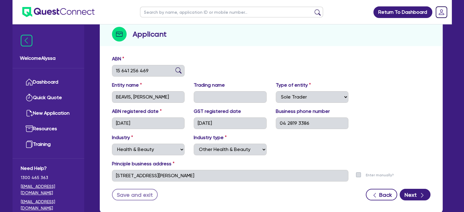
scroll to position [73, 0]
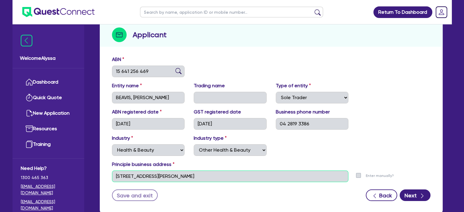
drag, startPoint x: 181, startPoint y: 172, endPoint x: 104, endPoint y: 165, distance: 77.3
click at [104, 165] on div "ABN 15 641 256 469 Entity name BEAVIS, [PERSON_NAME] Trading name Type of entit…" at bounding box center [271, 133] width 343 height 161
click at [159, 13] on input "text" at bounding box center [231, 12] width 183 height 11
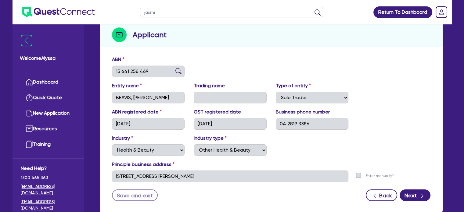
type input "[PERSON_NAME]"
click button "submit" at bounding box center [318, 13] width 10 height 9
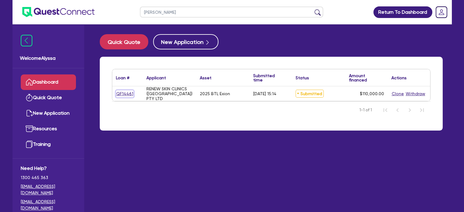
click at [126, 94] on link "QF14461" at bounding box center [125, 93] width 18 height 7
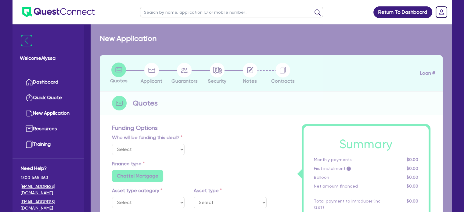
select select "Other"
select select "SECONDARY_ASSETS"
type input "2025"
radio input "true"
type input "110,000"
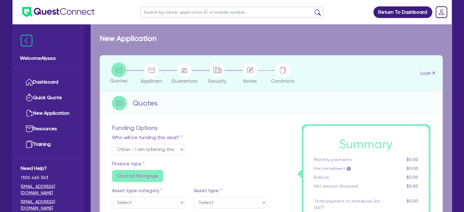
type input "4"
type input "4,400"
type input "10.5"
radio input "false"
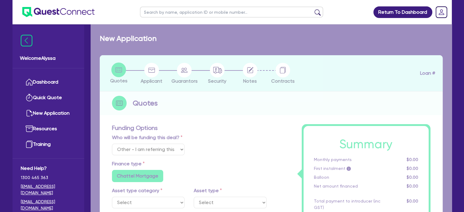
radio input "false"
select select "MEDICAL_DENTAL_LABORATORY_EQUIPMENT"
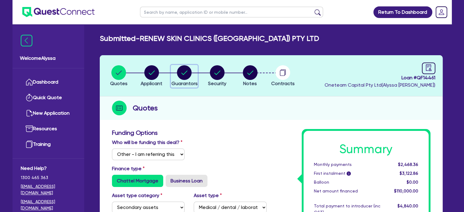
click at [186, 77] on circle "button" at bounding box center [184, 72] width 15 height 15
select select "MRS"
select select "VIC"
select select "MARRIED"
select select "PROPERTY"
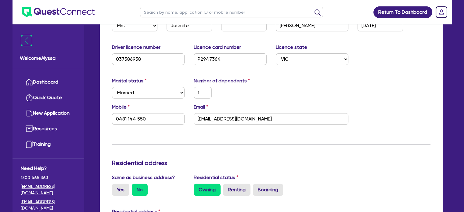
scroll to position [150, 0]
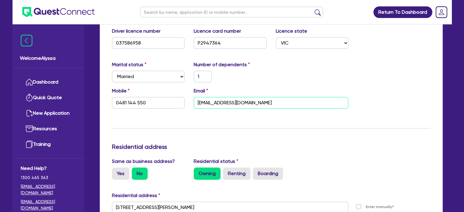
drag, startPoint x: 278, startPoint y: 101, endPoint x: 168, endPoint y: 102, distance: 109.3
click at [168, 102] on div "Mobile [PHONE_NUMBER] Email [EMAIL_ADDRESS][DOMAIN_NAME]" at bounding box center [271, 100] width 328 height 26
